Goal: Task Accomplishment & Management: Use online tool/utility

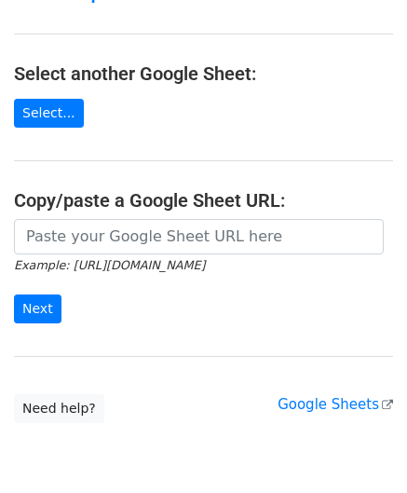
scroll to position [186, 0]
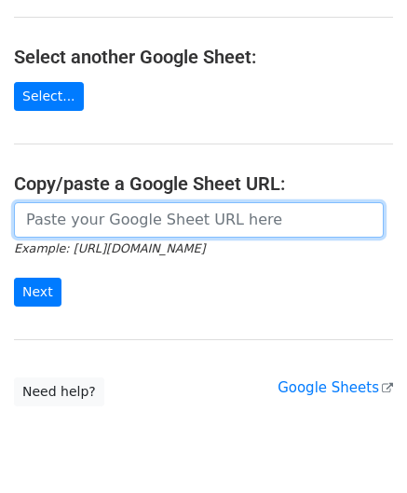
click at [119, 213] on input "url" at bounding box center [199, 219] width 370 height 35
paste input "[URL][DOMAIN_NAME]"
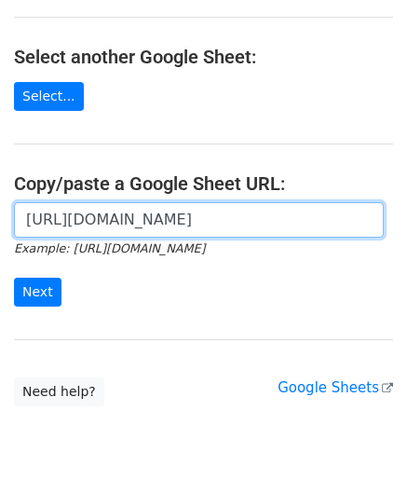
scroll to position [0, 435]
type input "[URL][DOMAIN_NAME]"
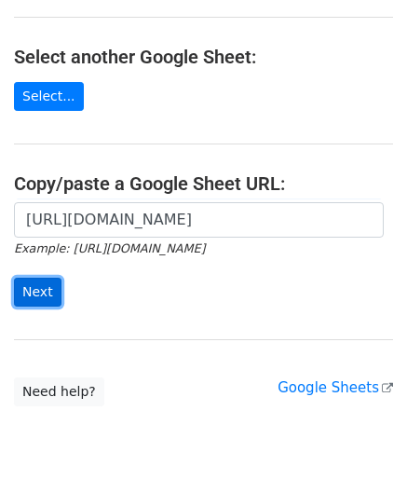
click at [56, 287] on input "Next" at bounding box center [38, 292] width 48 height 29
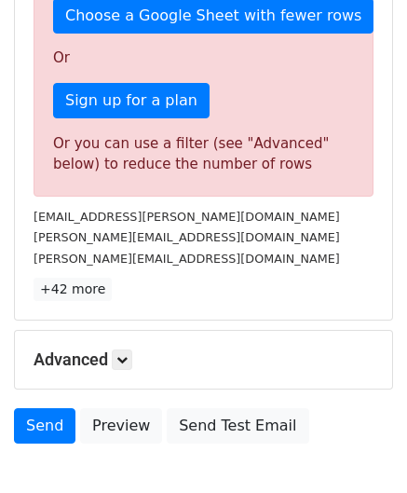
scroll to position [629, 0]
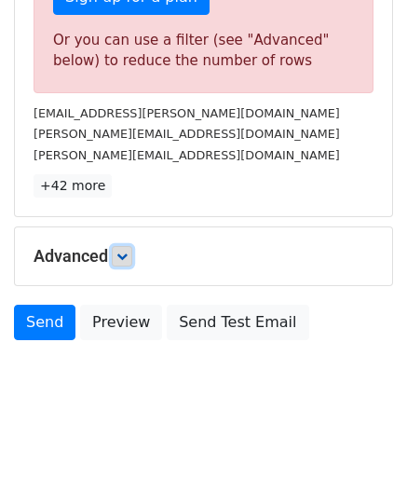
click at [128, 252] on icon at bounding box center [121, 256] width 11 height 11
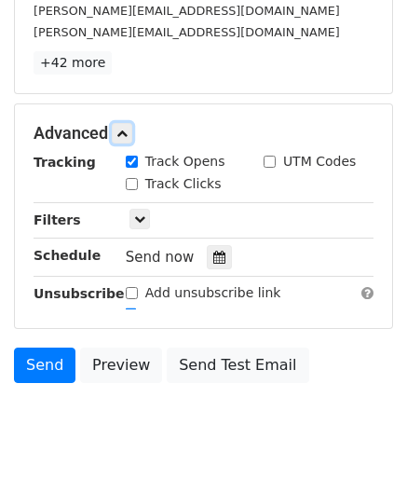
scroll to position [801, 0]
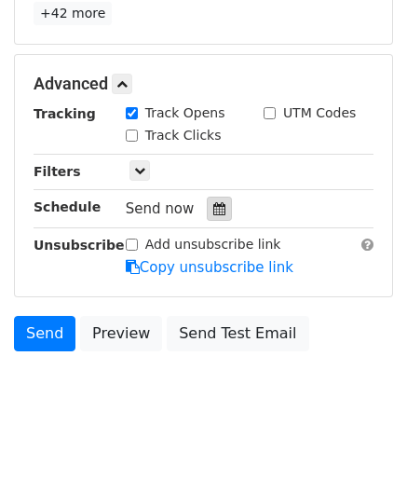
click at [213, 202] on icon at bounding box center [219, 208] width 12 height 13
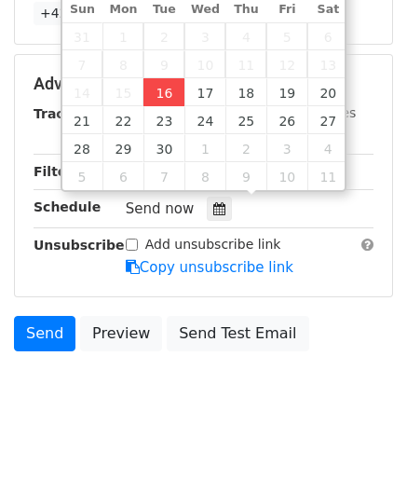
type input "[DATE] 12:00"
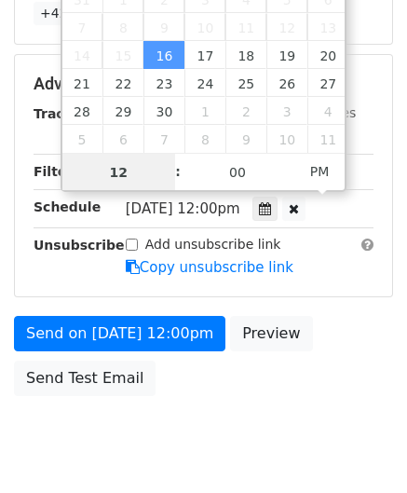
paste input "Hour"
type input "1"
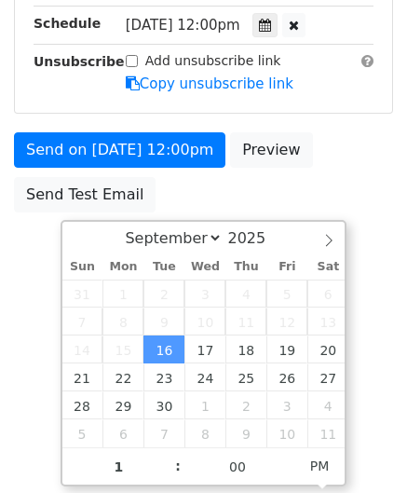
type input "[DATE] 13:00"
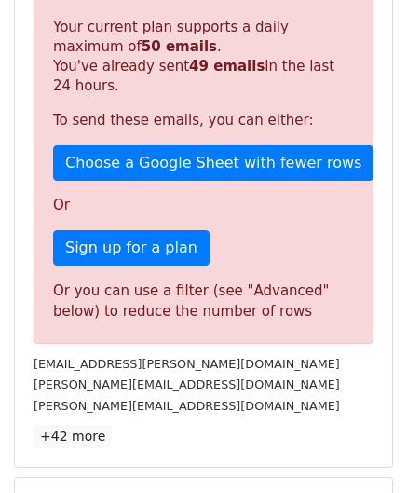
scroll to position [854, 0]
